Goal: Task Accomplishment & Management: Manage account settings

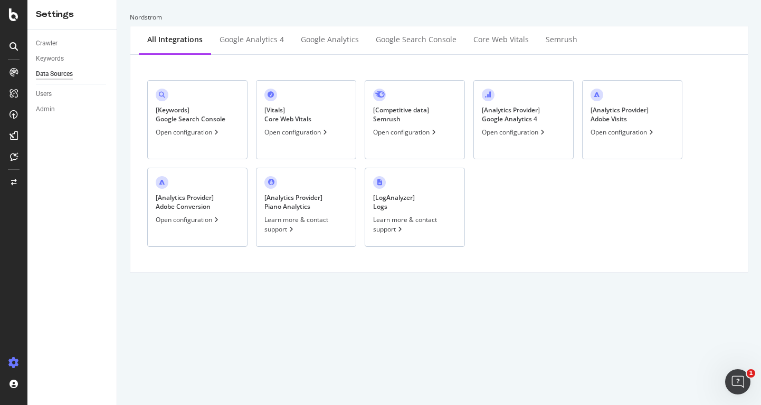
click at [652, 349] on div "Nordstrom All integrations Google Analytics 4 Google Analytics Google Search Co…" at bounding box center [439, 202] width 644 height 405
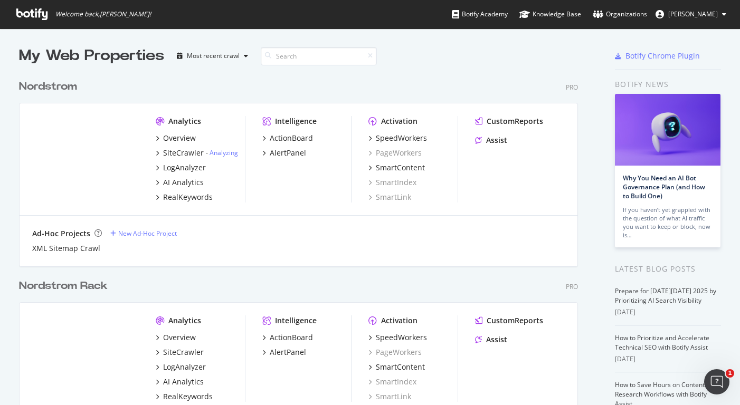
click at [31, 87] on div "Nordstrom" at bounding box center [48, 86] width 58 height 15
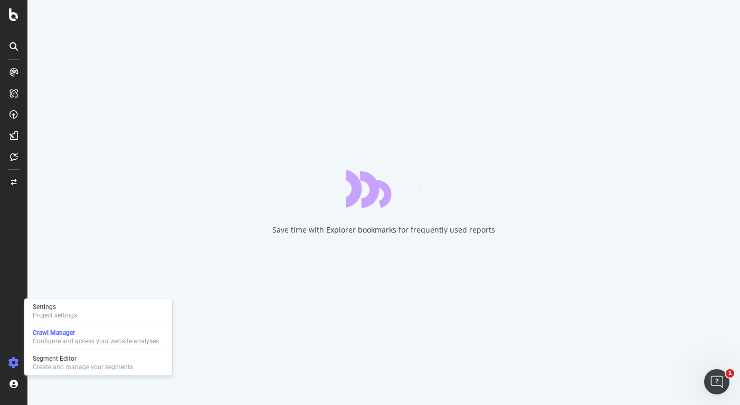
click at [52, 321] on div "Settings Project settings Crawl Manager Configure and access your website analy…" at bounding box center [98, 337] width 148 height 77
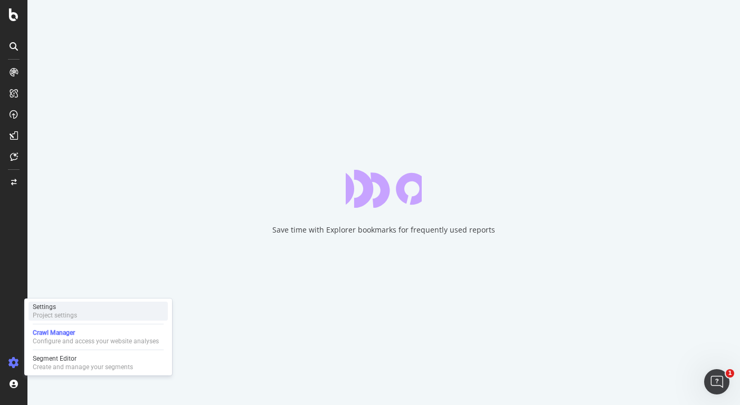
click at [53, 315] on div "Project settings" at bounding box center [55, 315] width 44 height 8
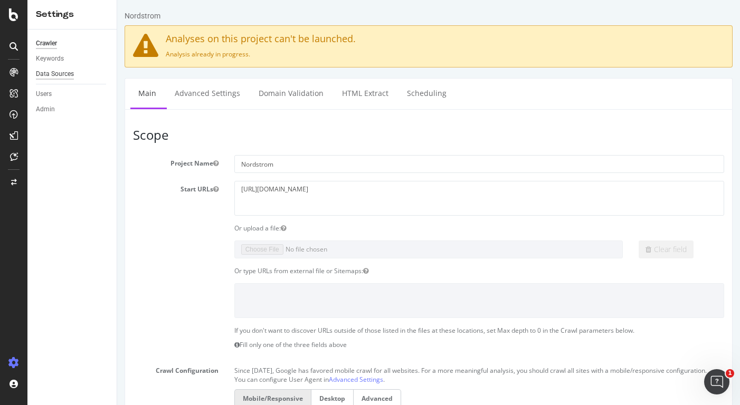
click at [48, 76] on div "Data Sources" at bounding box center [55, 74] width 38 height 11
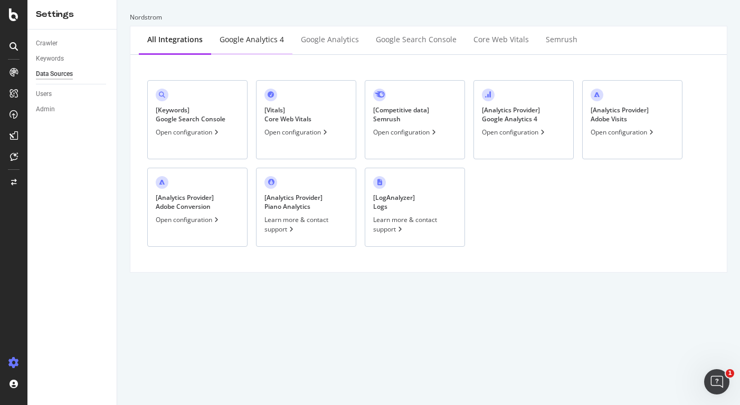
click at [273, 42] on div "Google Analytics 4" at bounding box center [252, 39] width 64 height 11
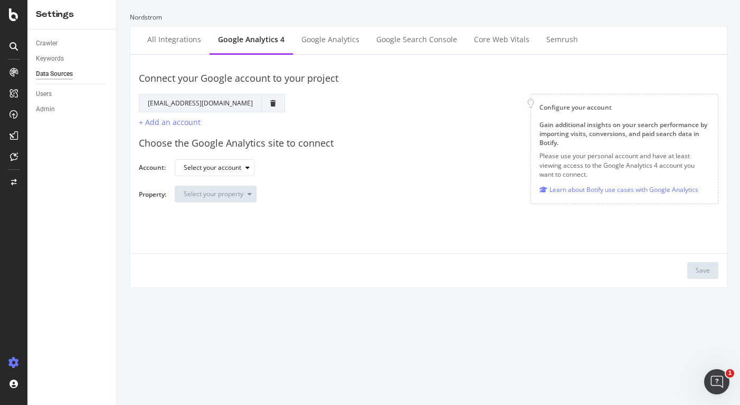
click at [255, 103] on td "[EMAIL_ADDRESS][DOMAIN_NAME]" at bounding box center [200, 103] width 122 height 18
click at [245, 103] on td "[EMAIL_ADDRESS][DOMAIN_NAME]" at bounding box center [200, 103] width 122 height 18
click at [194, 125] on div "+ Add an account" at bounding box center [170, 122] width 62 height 10
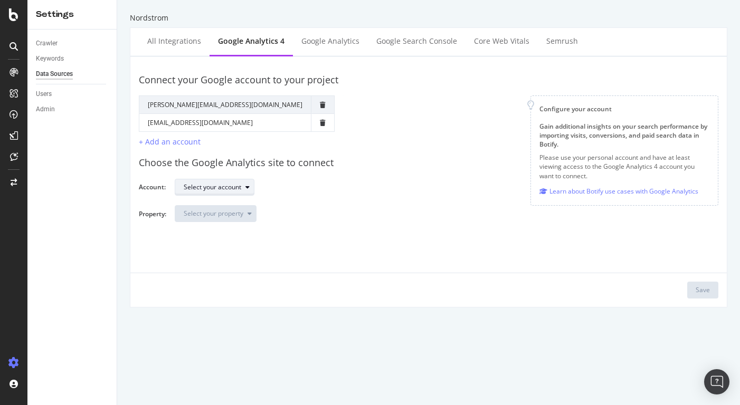
click at [238, 187] on div "Select your account" at bounding box center [213, 187] width 58 height 6
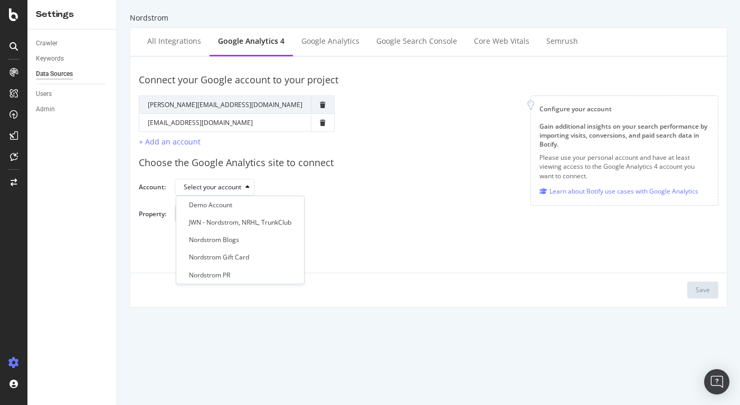
click at [208, 123] on td "[EMAIL_ADDRESS][DOMAIN_NAME]" at bounding box center [225, 122] width 172 height 18
click at [198, 123] on td "[EMAIL_ADDRESS][DOMAIN_NAME]" at bounding box center [225, 122] width 172 height 18
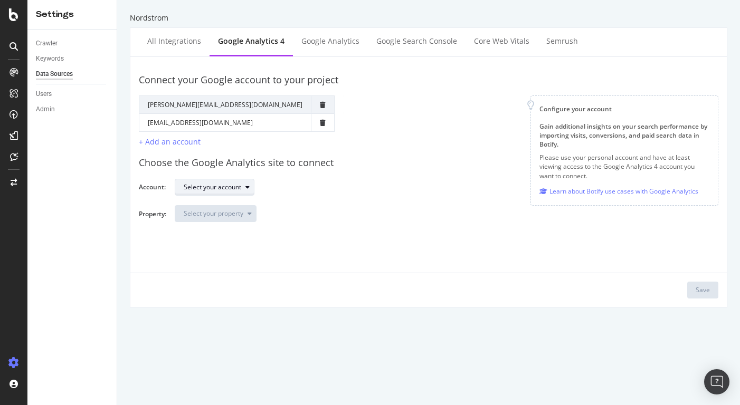
click at [248, 188] on icon "button" at bounding box center [247, 187] width 4 height 6
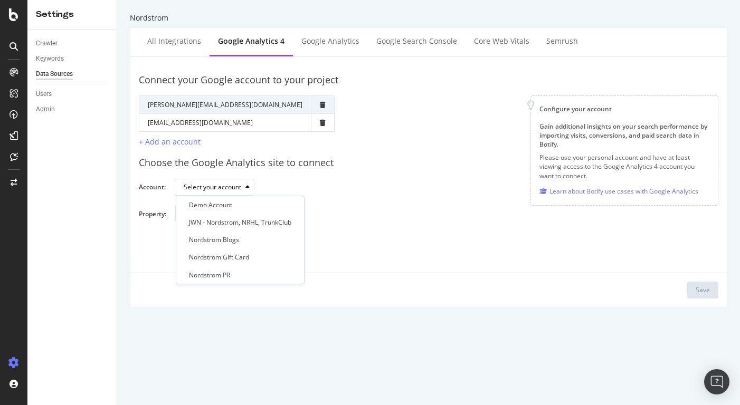
click at [226, 102] on td "[PERSON_NAME][EMAIL_ADDRESS][DOMAIN_NAME]" at bounding box center [225, 105] width 172 height 18
click at [230, 125] on td "[EMAIL_ADDRESS][DOMAIN_NAME]" at bounding box center [225, 122] width 172 height 18
click at [198, 126] on td "[EMAIL_ADDRESS][DOMAIN_NAME]" at bounding box center [225, 122] width 172 height 18
click at [244, 104] on td "[PERSON_NAME][EMAIL_ADDRESS][DOMAIN_NAME]" at bounding box center [225, 105] width 172 height 18
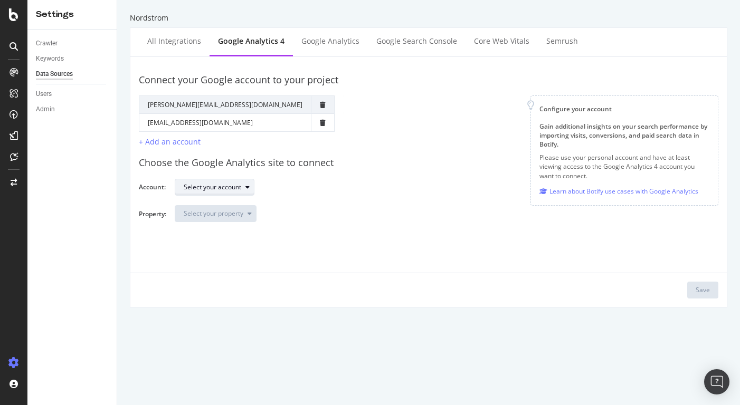
click at [246, 191] on div "Select your account" at bounding box center [219, 187] width 70 height 15
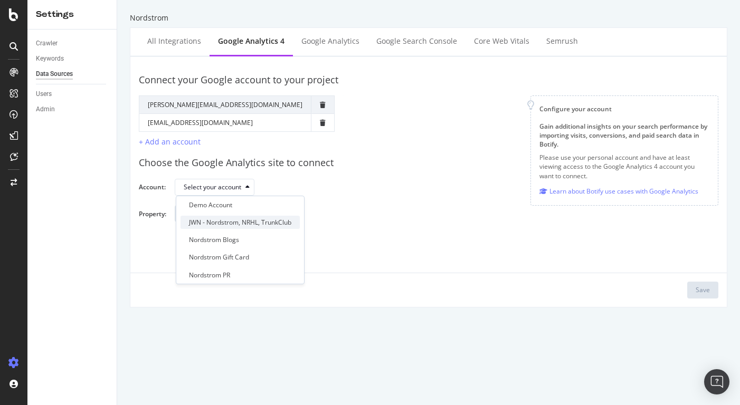
click at [245, 221] on div "JWN - Nordstrom, NRHL, TrunkClub" at bounding box center [240, 222] width 102 height 9
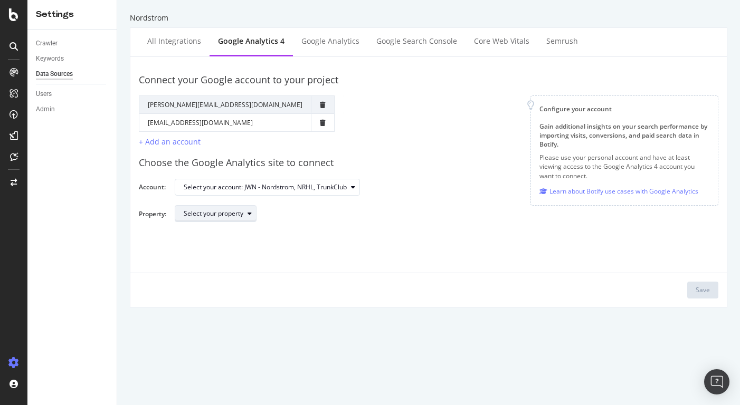
click at [251, 216] on icon "button" at bounding box center [250, 214] width 4 height 6
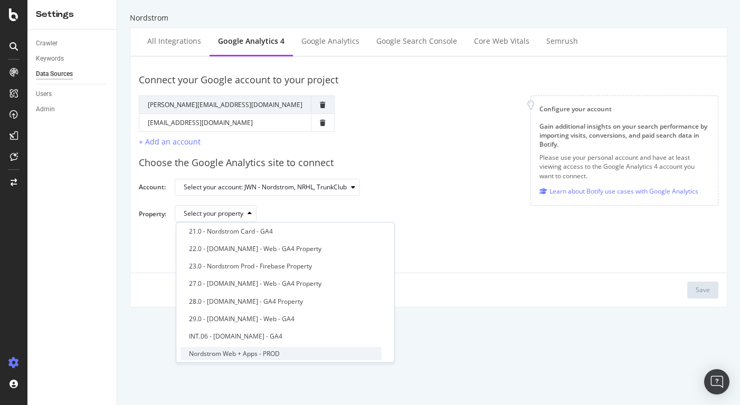
click at [275, 355] on div "Nordstrom Web + Apps - PROD" at bounding box center [234, 353] width 91 height 9
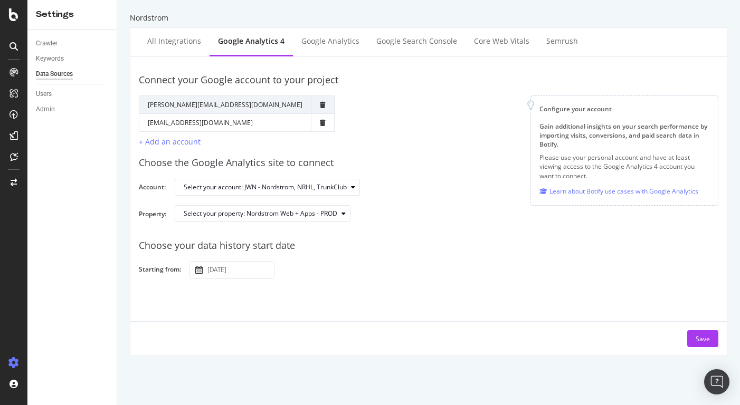
click at [256, 270] on input "[DATE]" at bounding box center [239, 270] width 69 height 17
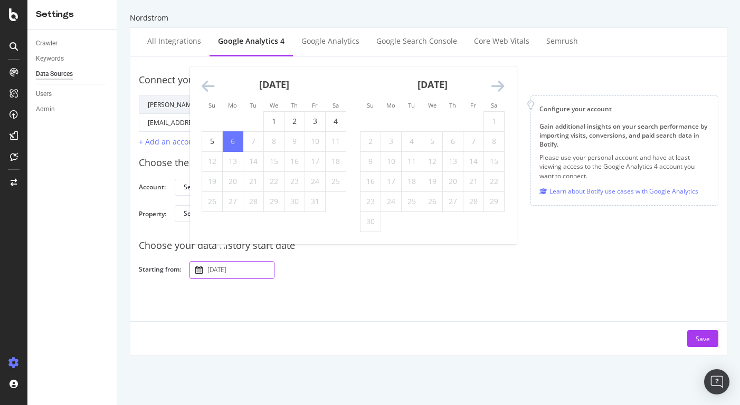
click at [207, 88] on icon "Move backward to switch to the previous month." at bounding box center [208, 86] width 13 height 15
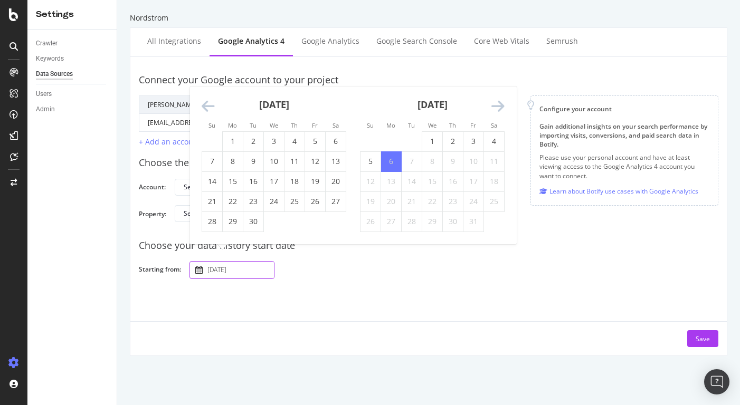
click at [207, 88] on div "[DATE]" at bounding box center [274, 109] width 145 height 45
click at [202, 104] on icon "Move backward to switch to the previous month." at bounding box center [208, 106] width 13 height 15
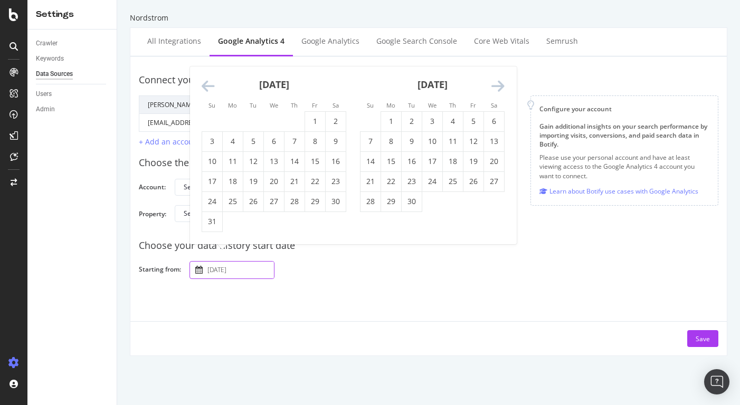
click at [203, 89] on icon "Move backward to switch to the previous month." at bounding box center [208, 86] width 13 height 15
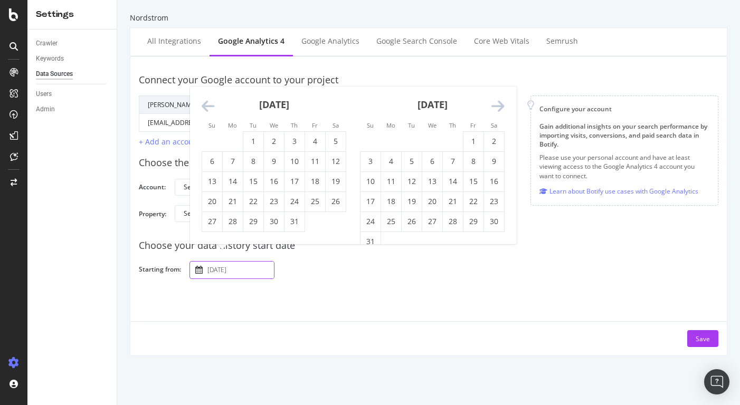
click at [207, 108] on icon "Move backward to switch to the previous month." at bounding box center [208, 106] width 13 height 15
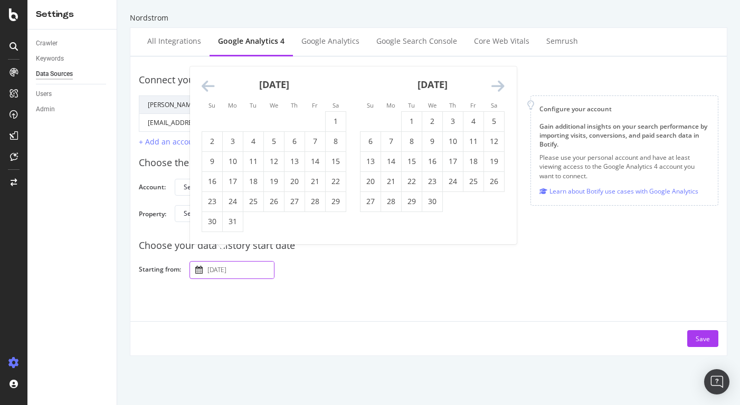
click at [209, 90] on icon "Move backward to switch to the previous month." at bounding box center [208, 86] width 13 height 15
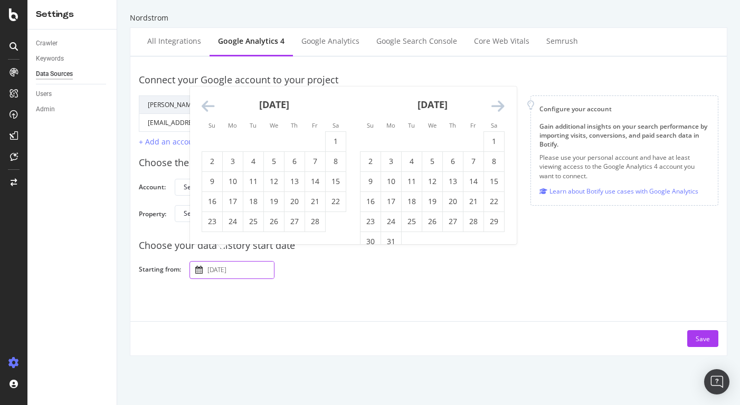
click at [208, 103] on icon "Move backward to switch to the previous month." at bounding box center [208, 106] width 13 height 15
click at [208, 104] on icon "Move backward to switch to the previous month." at bounding box center [208, 106] width 13 height 15
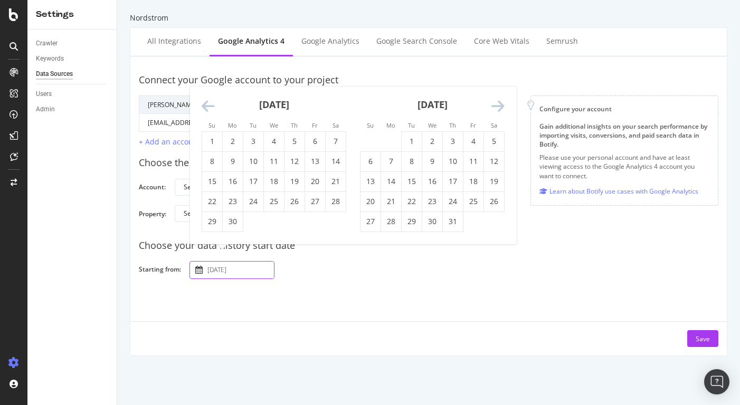
click at [208, 104] on icon "Move backward to switch to the previous month." at bounding box center [208, 106] width 13 height 15
click at [210, 159] on td "4" at bounding box center [212, 161] width 21 height 20
type input "[DATE]"
